Goal: Check status: Check status

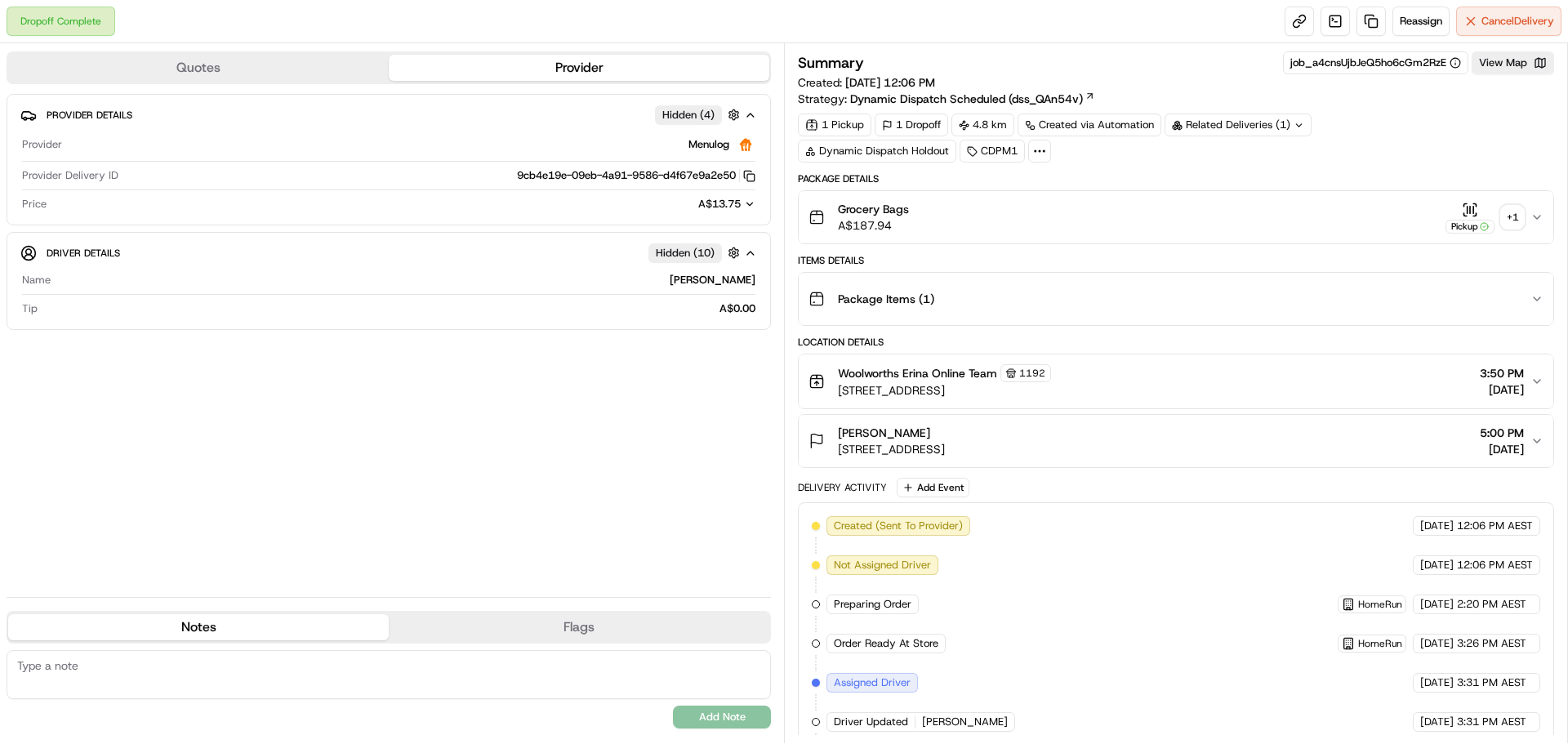
click at [1256, 119] on div "Related Deliveries (1)" at bounding box center [1238, 125] width 147 height 23
click at [1411, 140] on div "1 Pickup 1 Dropoff 4.8 km Created via Automation Related Deliveries (1) Dynamic…" at bounding box center [1176, 138] width 757 height 49
click at [1526, 218] on div "Grocery Bags A$187.94 Pickup + 1" at bounding box center [1170, 217] width 722 height 32
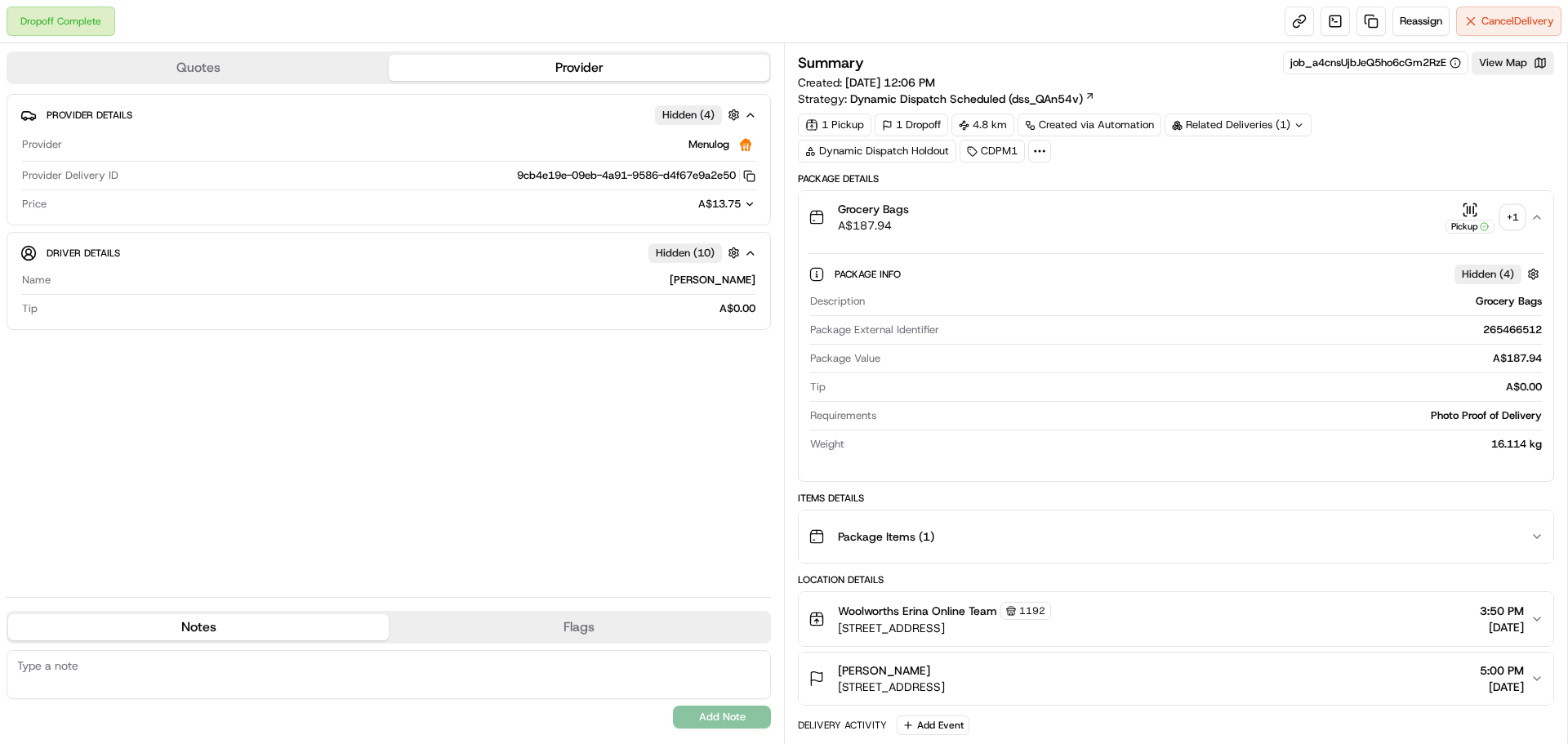
click at [1514, 215] on div "+ 1" at bounding box center [1512, 217] width 23 height 23
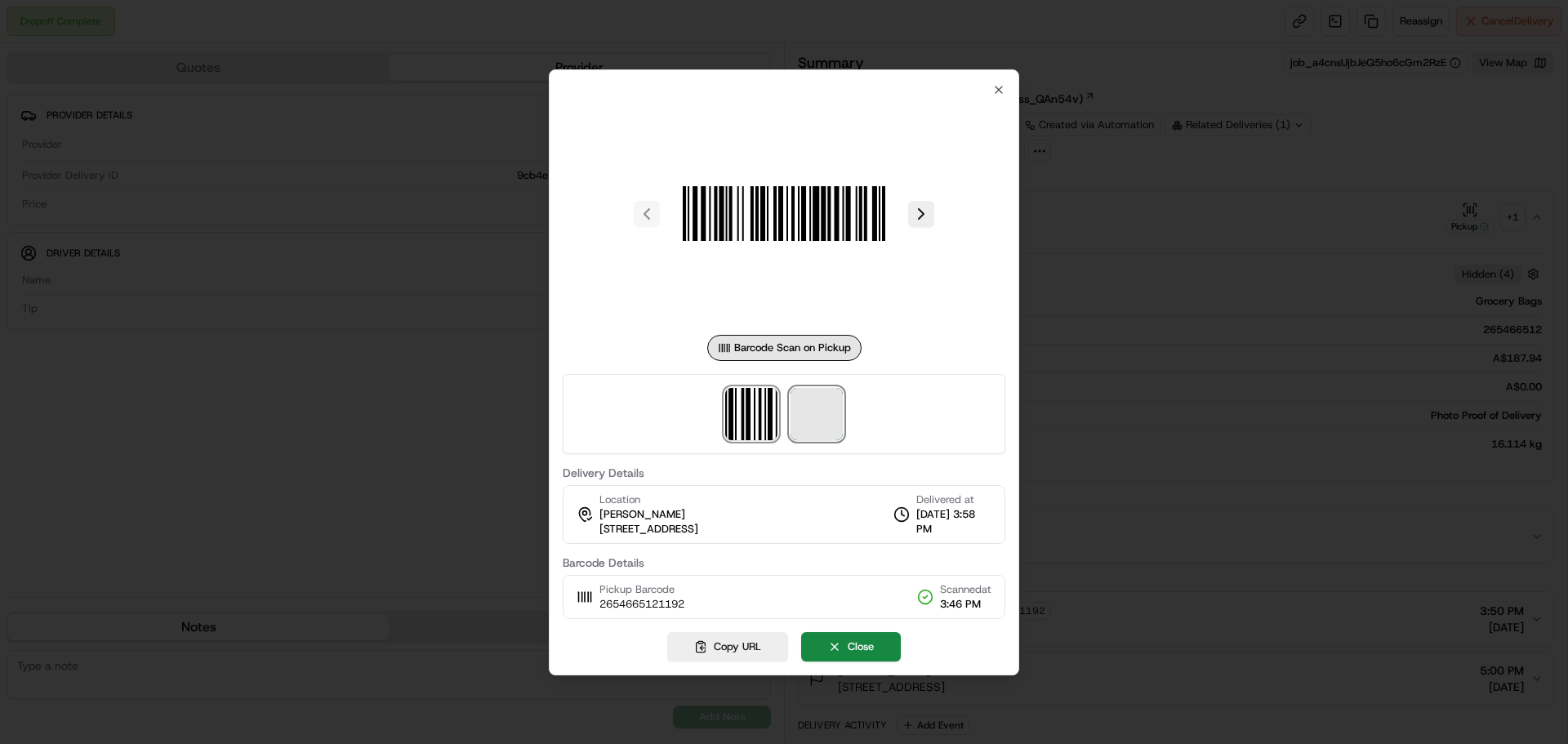
click at [810, 397] on span at bounding box center [816, 413] width 52 height 52
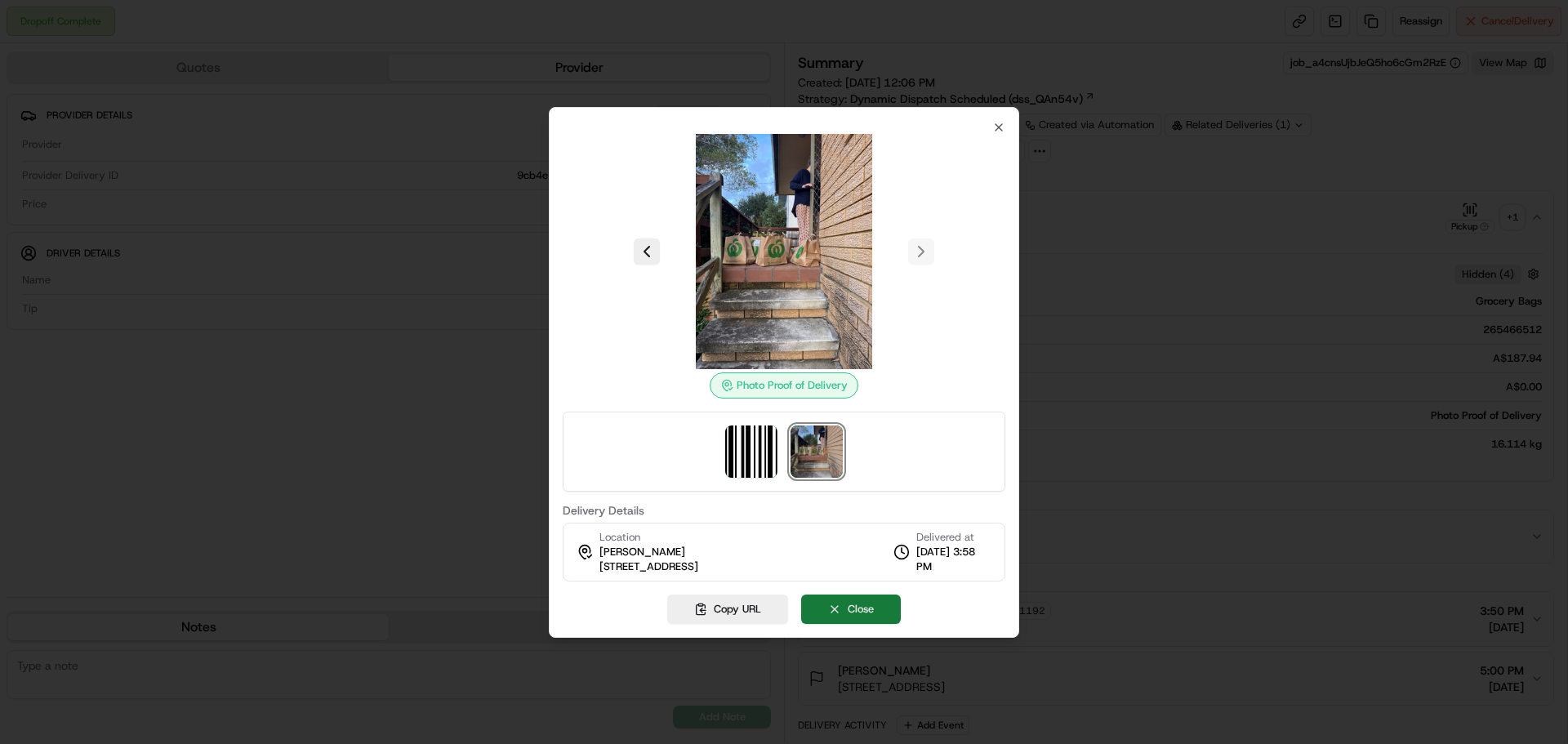
click at [880, 597] on button "Close" at bounding box center [852, 610] width 100 height 29
